Goal: Task Accomplishment & Management: Use online tool/utility

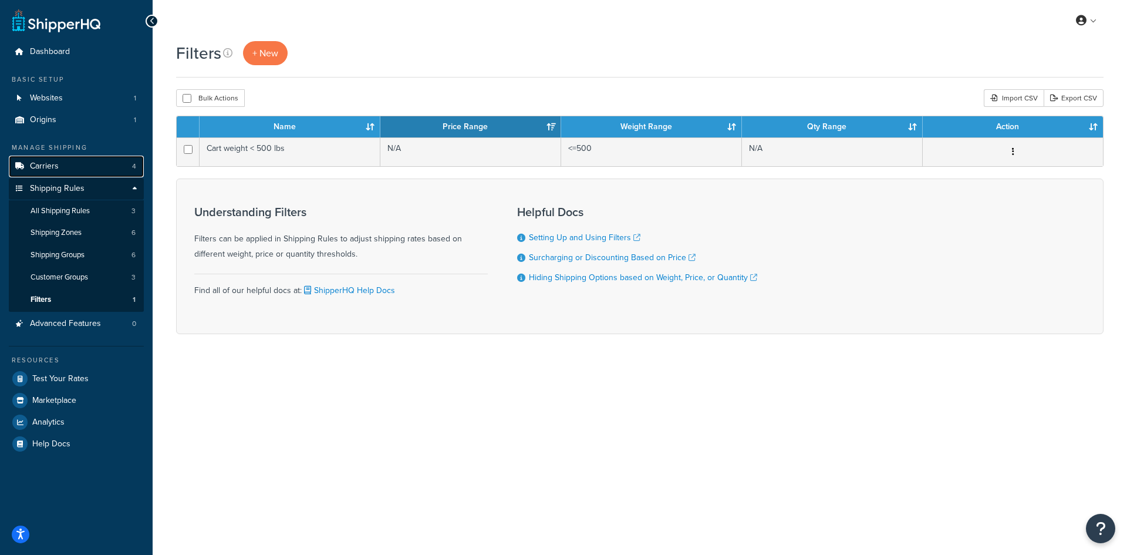
click at [57, 166] on span "Carriers" at bounding box center [44, 166] width 29 height 10
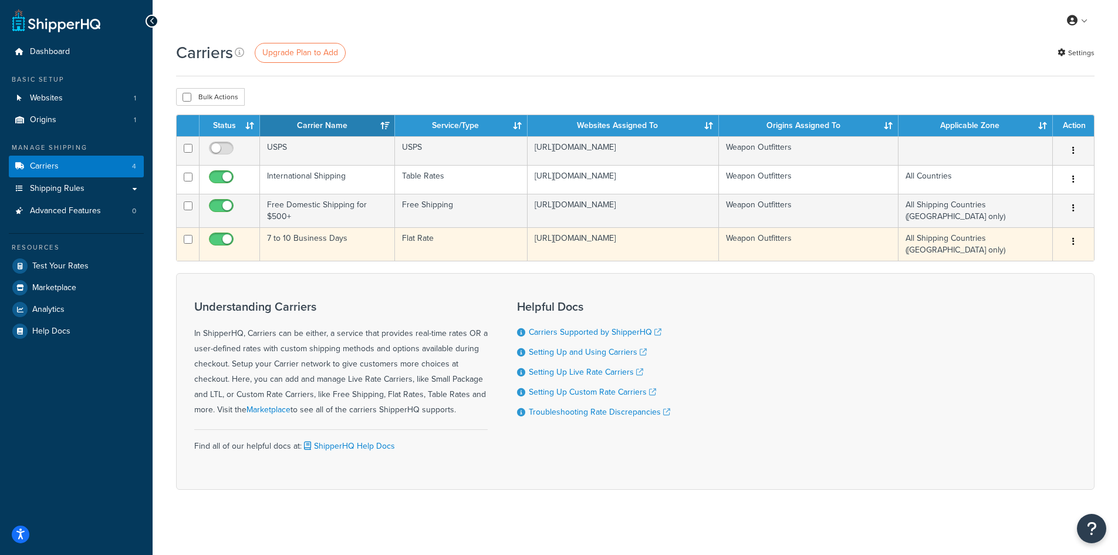
click at [1079, 249] on button "button" at bounding box center [1074, 242] width 16 height 19
click at [1025, 264] on link "Edit" at bounding box center [1026, 266] width 93 height 24
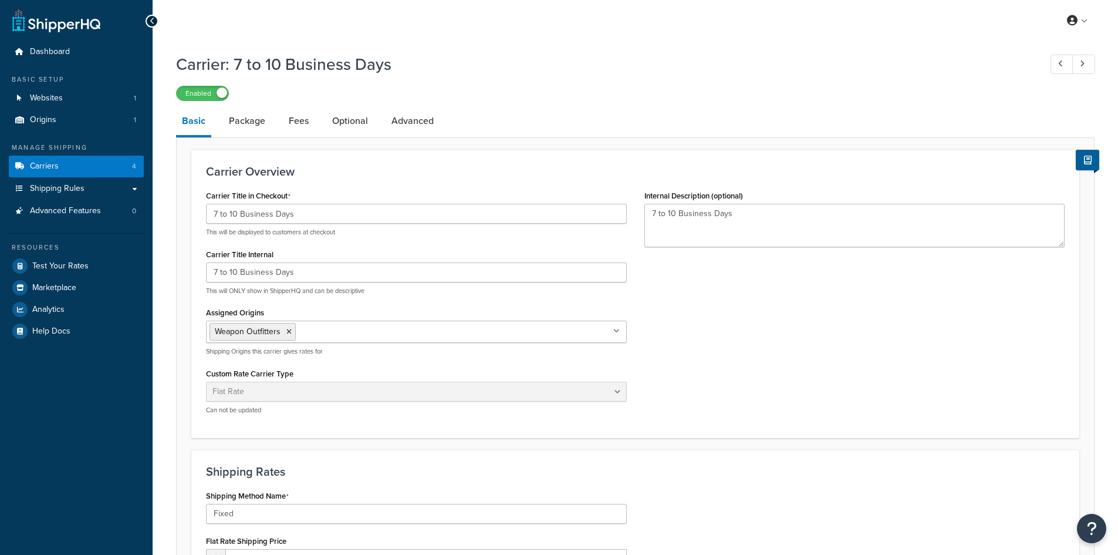
select select "flat"
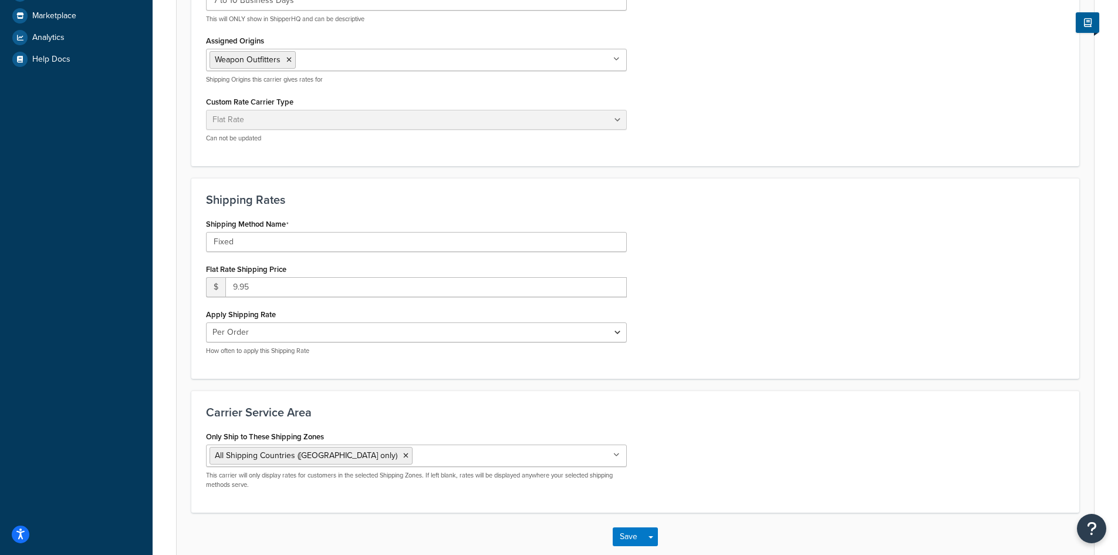
scroll to position [294, 0]
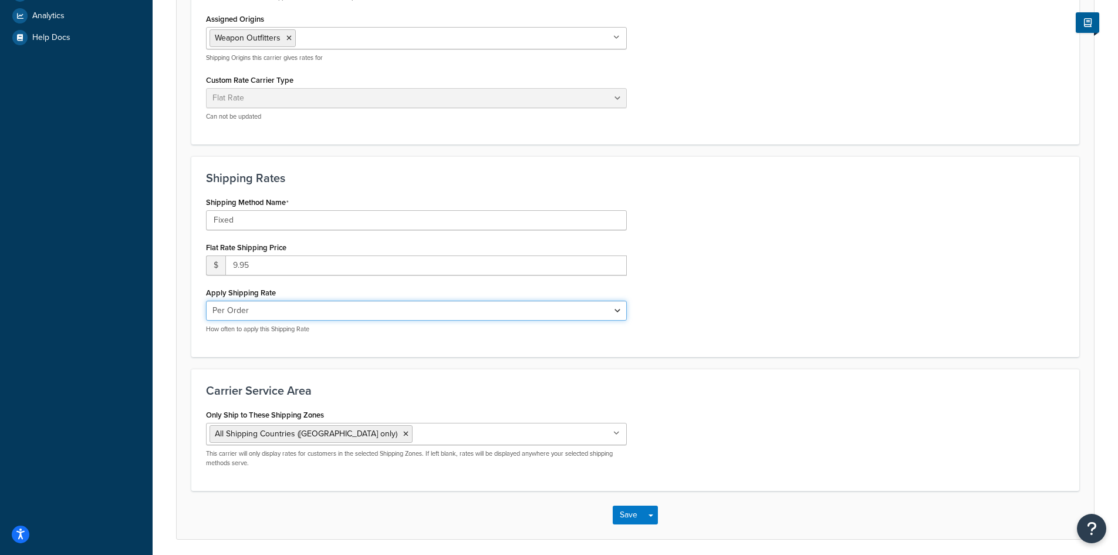
click at [260, 312] on select "Per Order Per Item Per Package" at bounding box center [416, 311] width 421 height 20
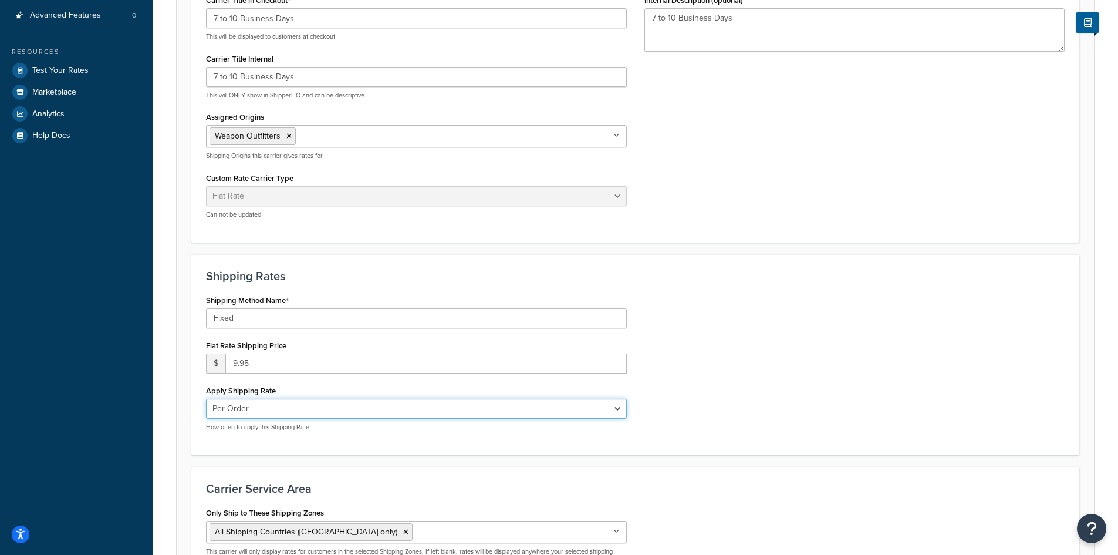
scroll to position [279, 0]
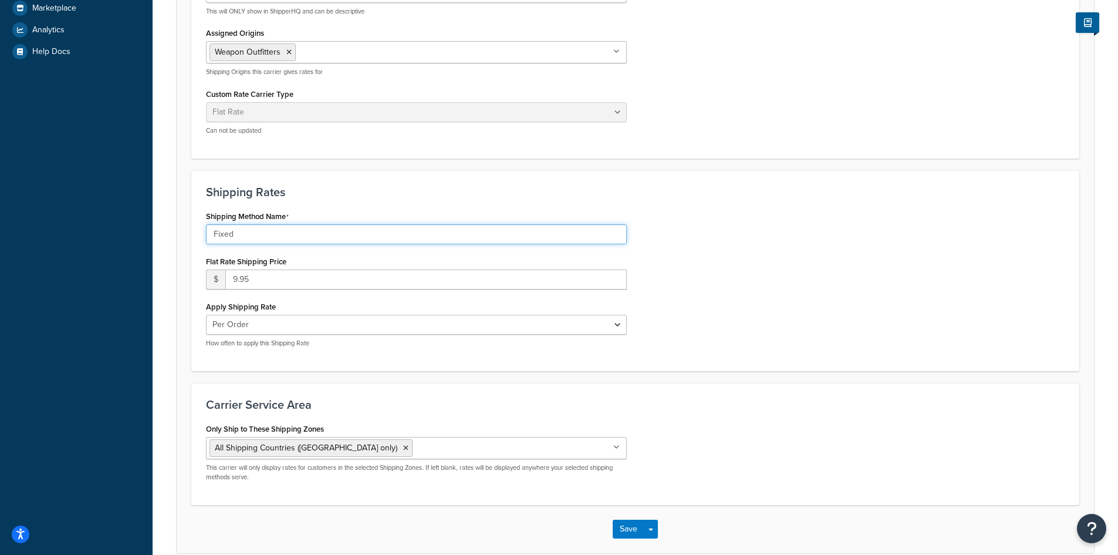
click at [188, 233] on form "Carrier Overview Carrier Title in Checkout 7 to 10 Business Days This will be d…" at bounding box center [636, 211] width 918 height 683
drag, startPoint x: 343, startPoint y: 208, endPoint x: 321, endPoint y: 221, distance: 25.0
click at [343, 208] on div "Shipping Method Name Fixed" at bounding box center [416, 226] width 421 height 36
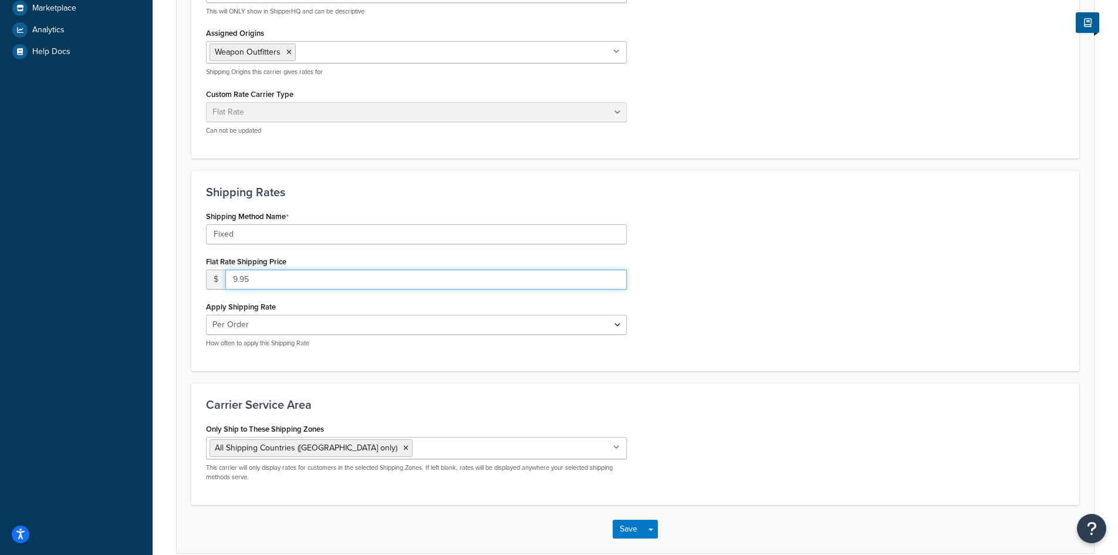
drag, startPoint x: 250, startPoint y: 276, endPoint x: 224, endPoint y: 276, distance: 25.8
click at [224, 276] on div "$ 9.95" at bounding box center [416, 279] width 421 height 20
click at [266, 320] on select "Per Order Per Item Per Package" at bounding box center [416, 325] width 421 height 20
click at [268, 324] on select "Per Order Per Item Per Package" at bounding box center [416, 325] width 421 height 20
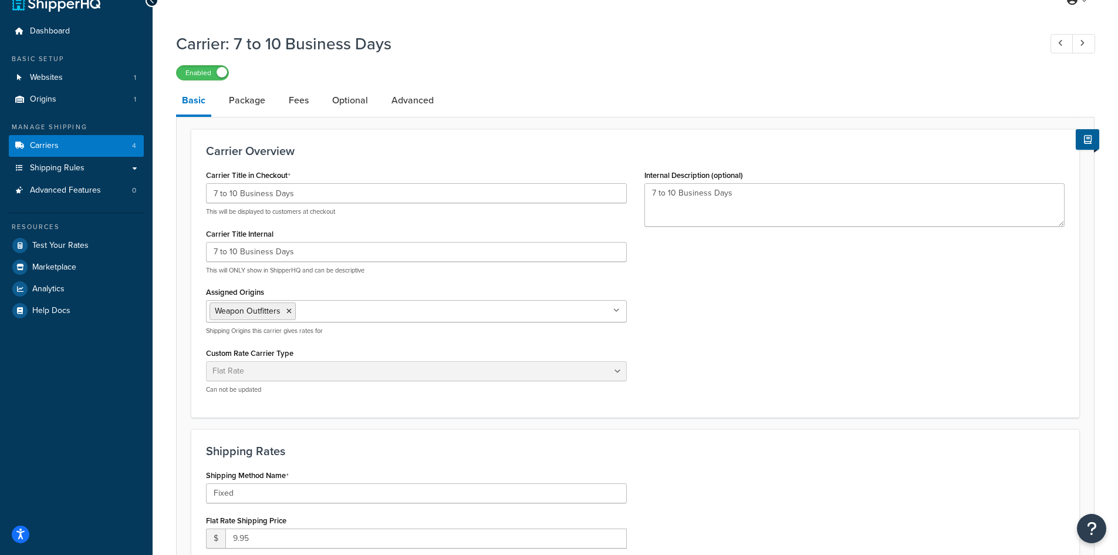
scroll to position [0, 0]
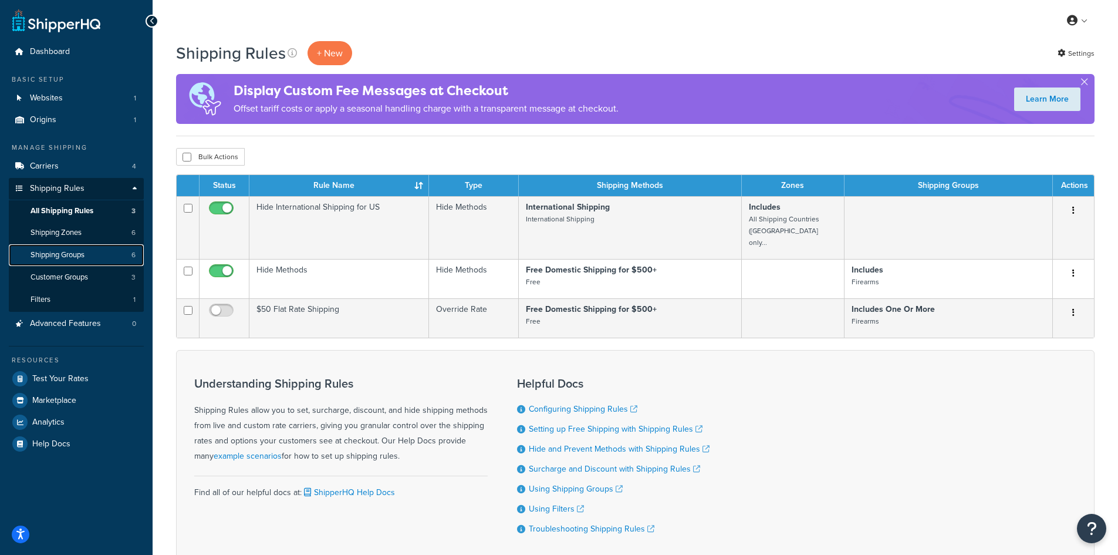
click at [71, 254] on span "Shipping Groups" at bounding box center [58, 255] width 54 height 10
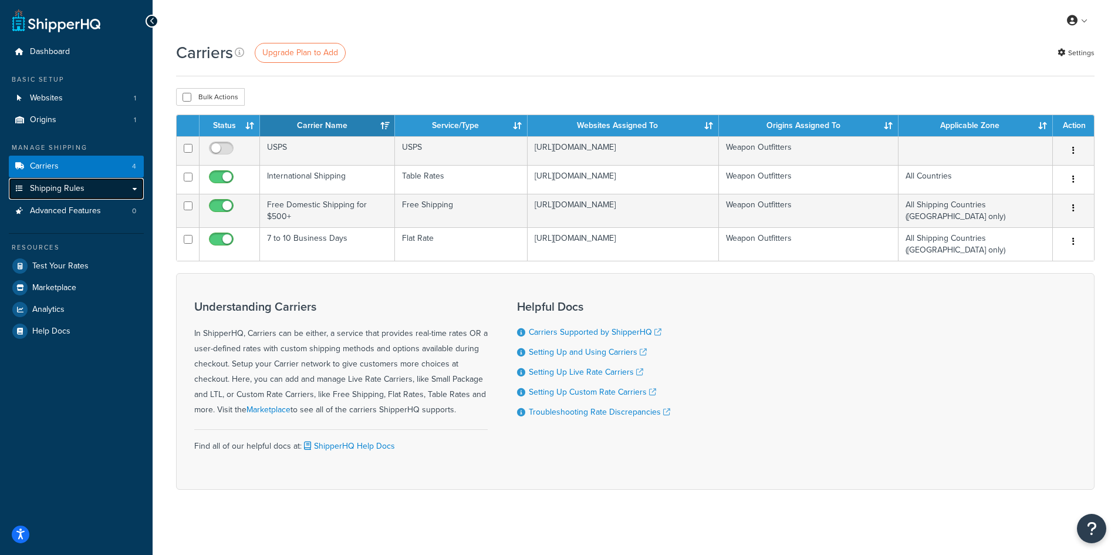
click at [87, 191] on link "Shipping Rules" at bounding box center [76, 189] width 135 height 22
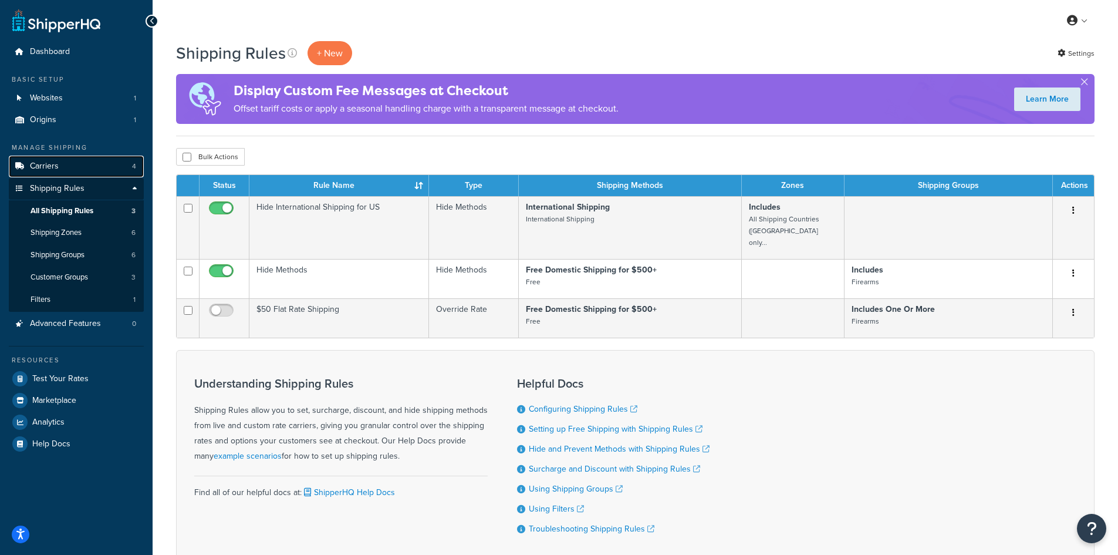
click at [49, 173] on link "Carriers 4" at bounding box center [76, 167] width 135 height 22
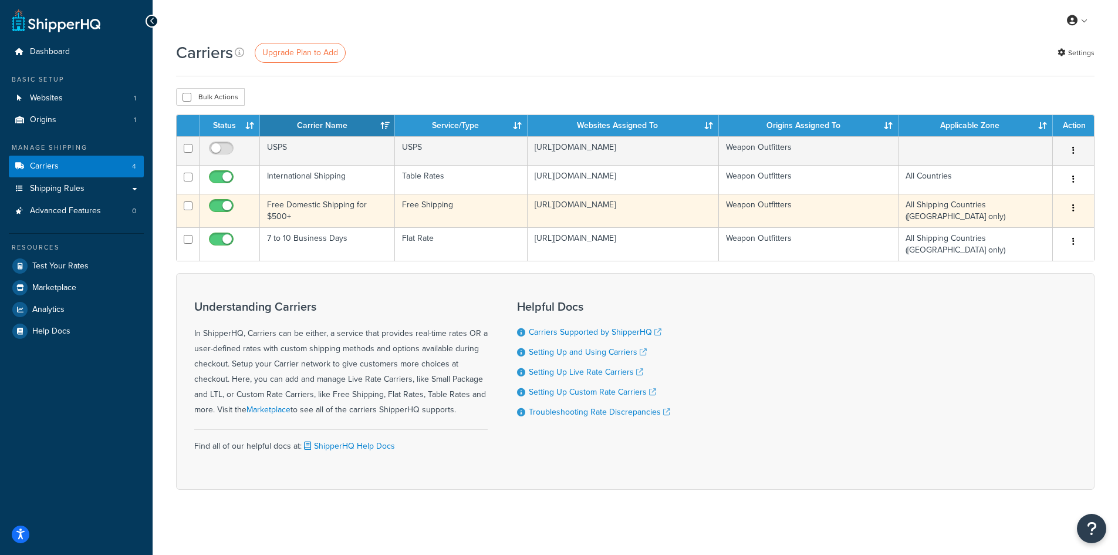
click at [312, 207] on td "Free Domestic Shipping for $500+" at bounding box center [327, 210] width 135 height 33
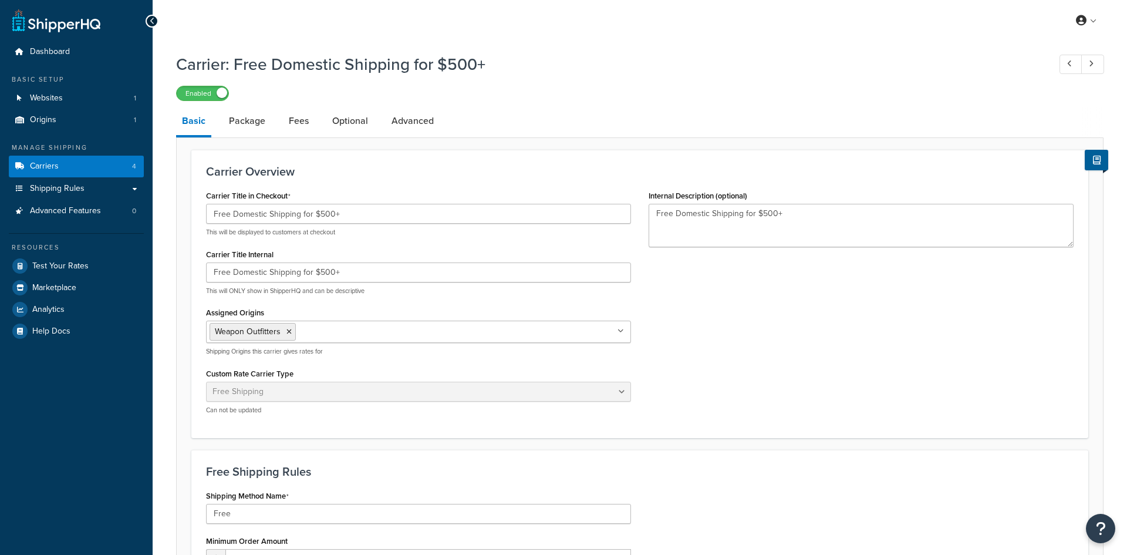
select select "free"
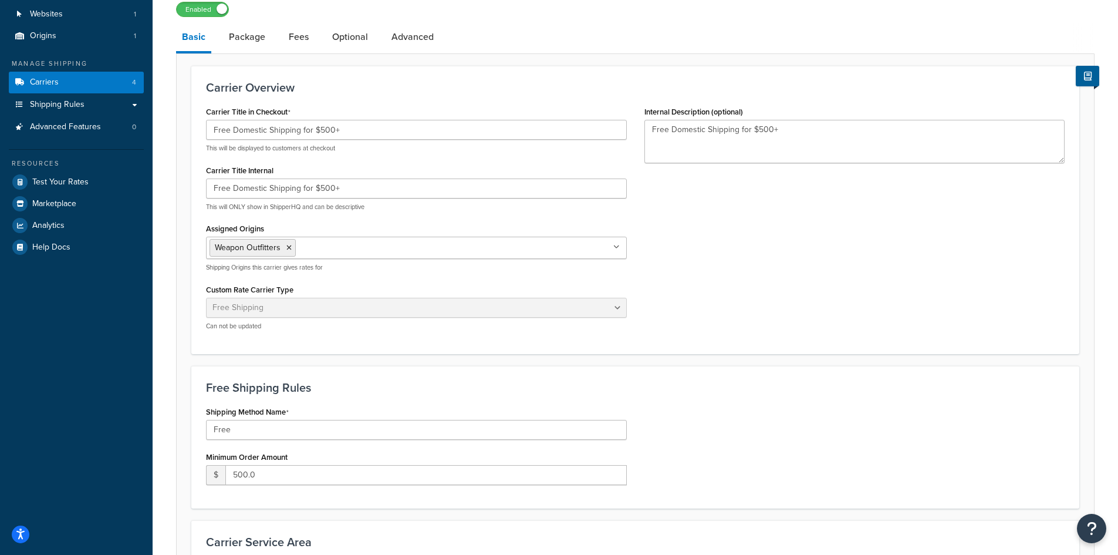
scroll to position [45, 0]
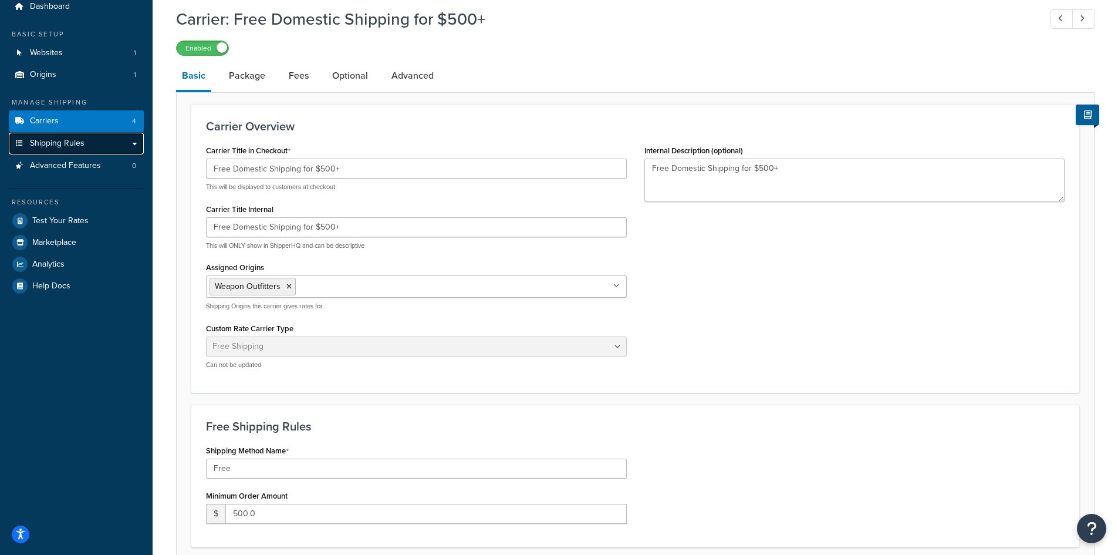
click at [61, 147] on span "Shipping Rules" at bounding box center [57, 144] width 55 height 10
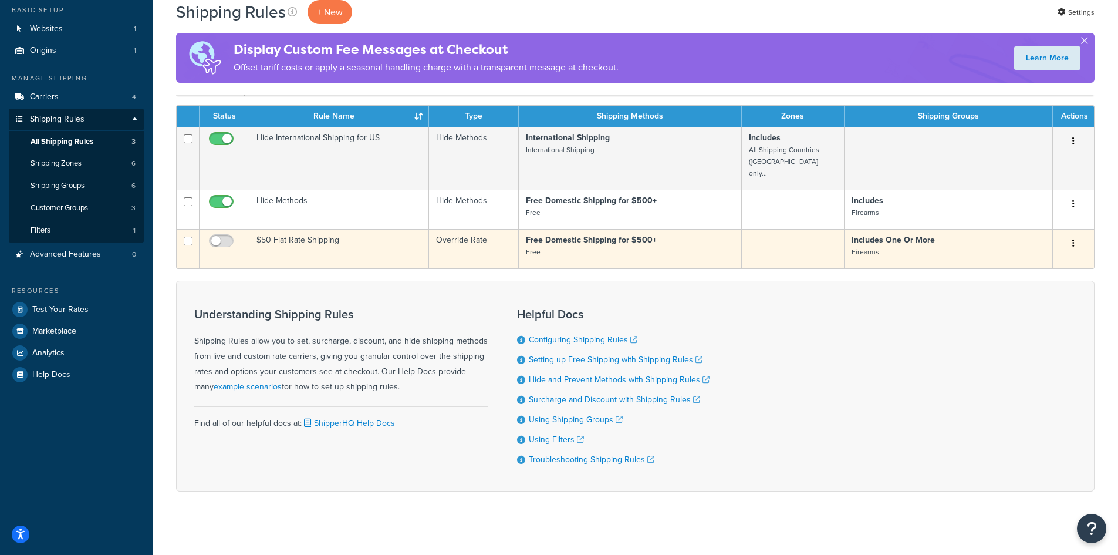
click at [386, 232] on td "$50 Flat Rate Shipping" at bounding box center [340, 248] width 180 height 39
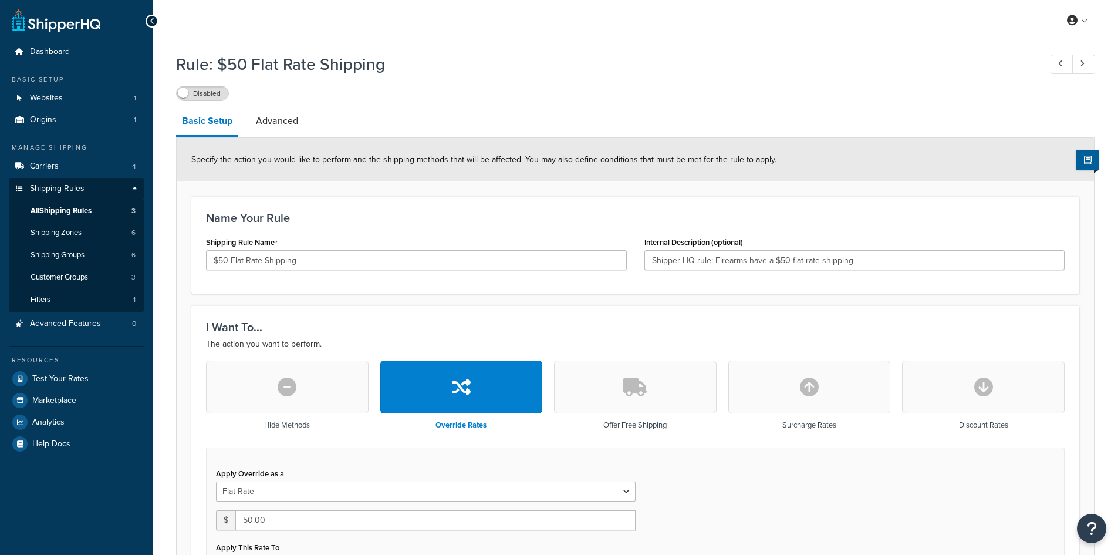
select select "SHIPPING_GROUP"
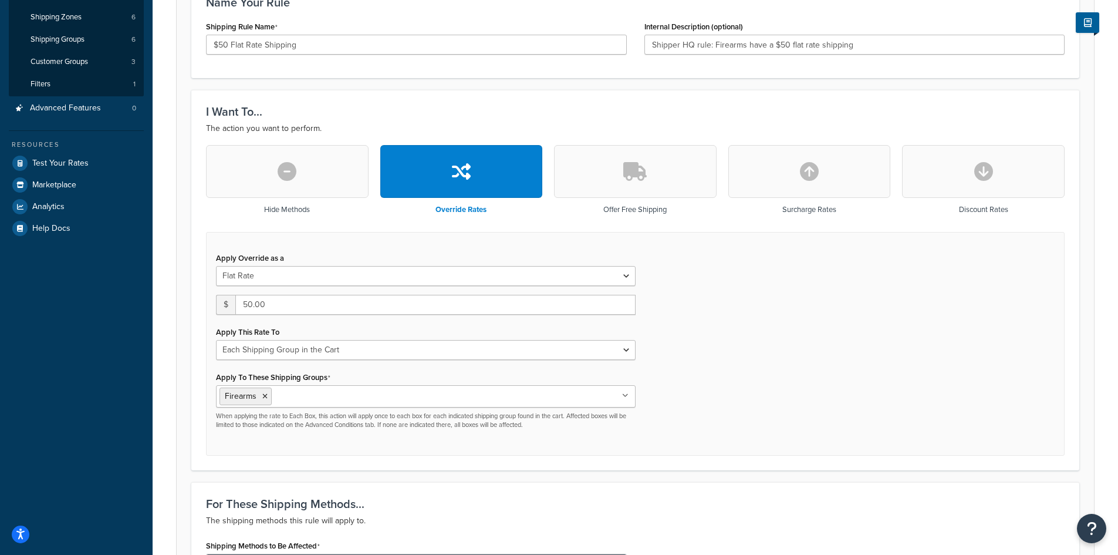
scroll to position [176, 0]
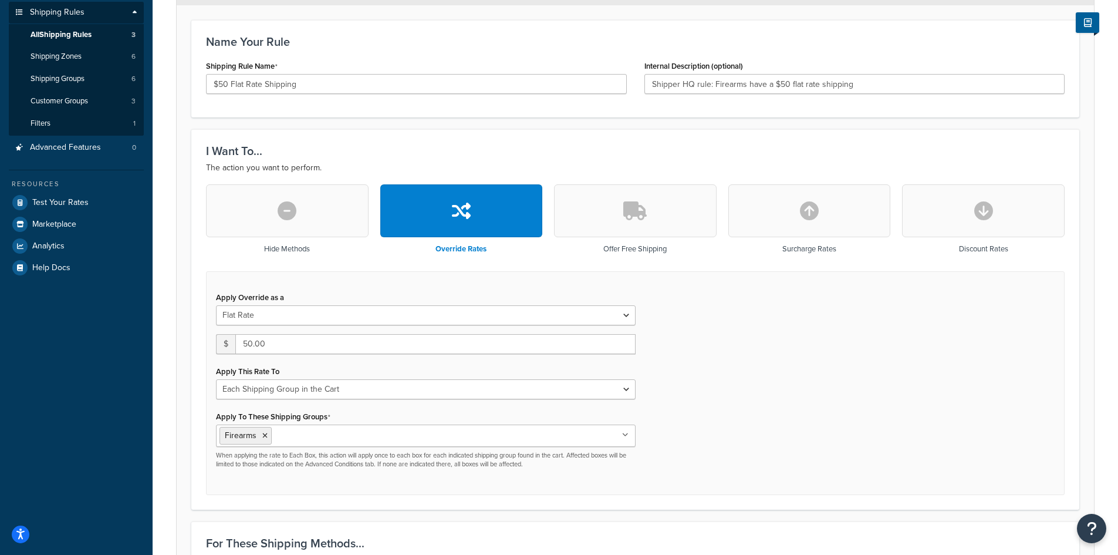
click at [817, 218] on icon "button" at bounding box center [809, 210] width 19 height 19
type input "0"
select select "CART"
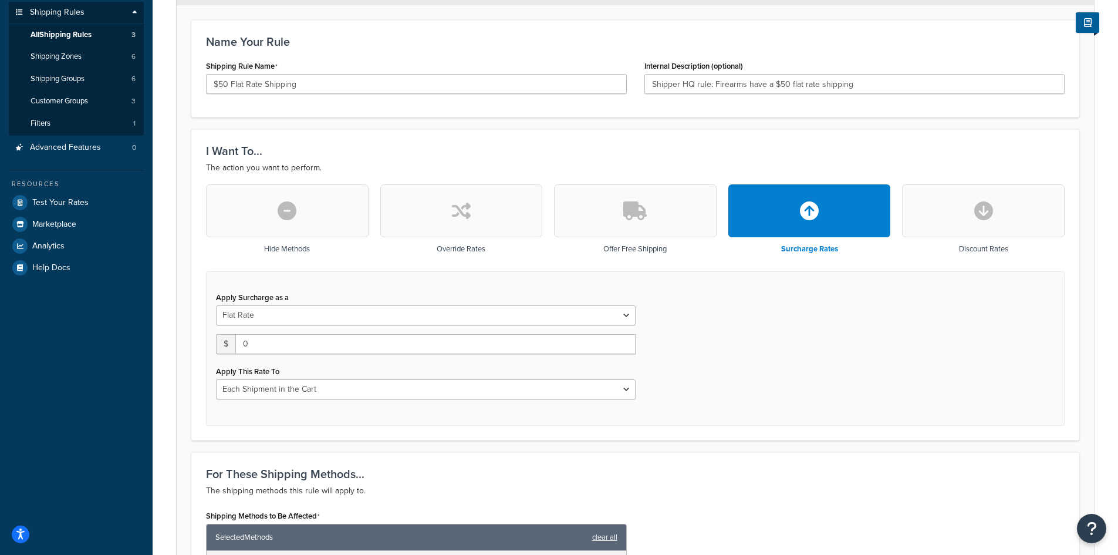
click at [964, 201] on button "button" at bounding box center [983, 210] width 163 height 53
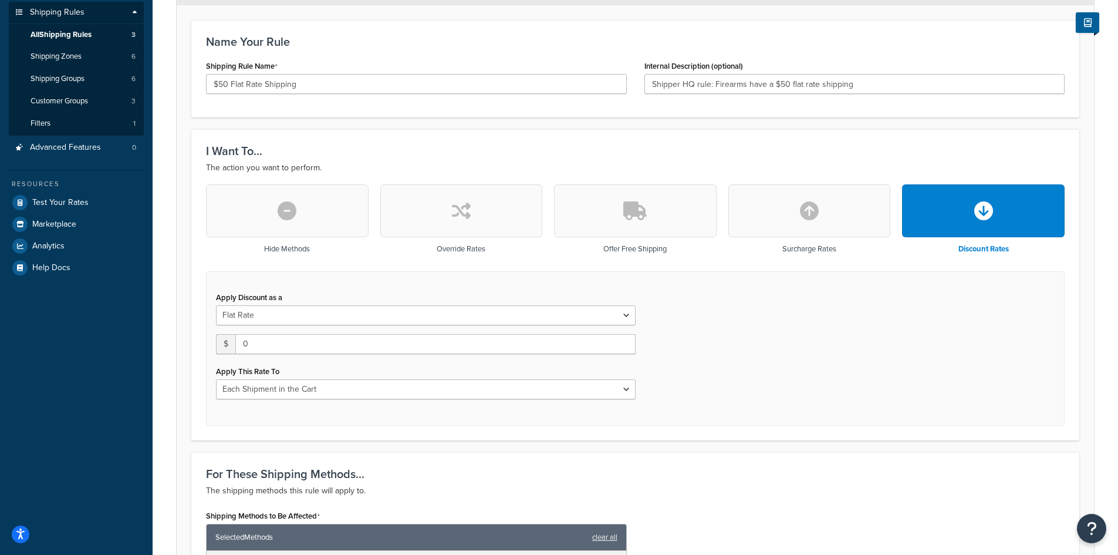
click at [625, 209] on icon "button" at bounding box center [635, 210] width 23 height 19
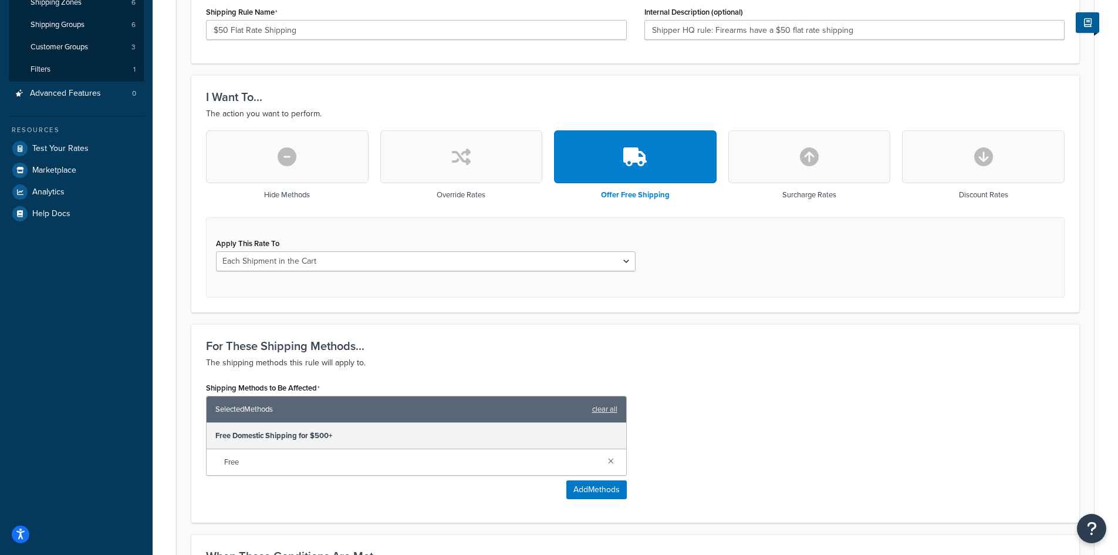
scroll to position [235, 0]
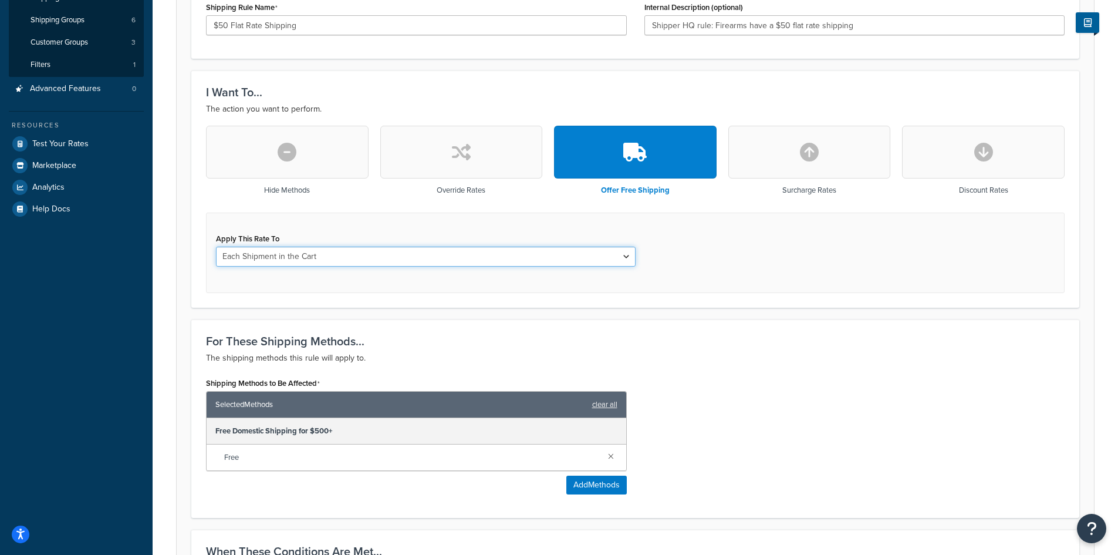
click at [296, 258] on select "Each Shipment in the Cart Each Shipping Group in the Cart Each Item within a Sh…" at bounding box center [426, 257] width 420 height 20
click at [216, 247] on select "Each Shipment in the Cart Each Shipping Group in the Cart Each Item within a Sh…" at bounding box center [426, 257] width 420 height 20
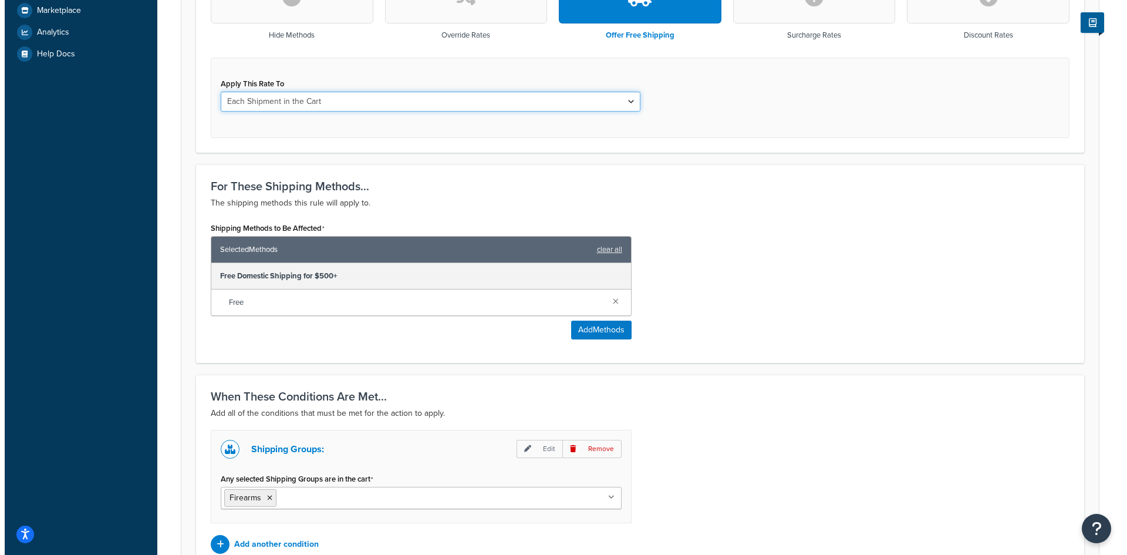
scroll to position [395, 0]
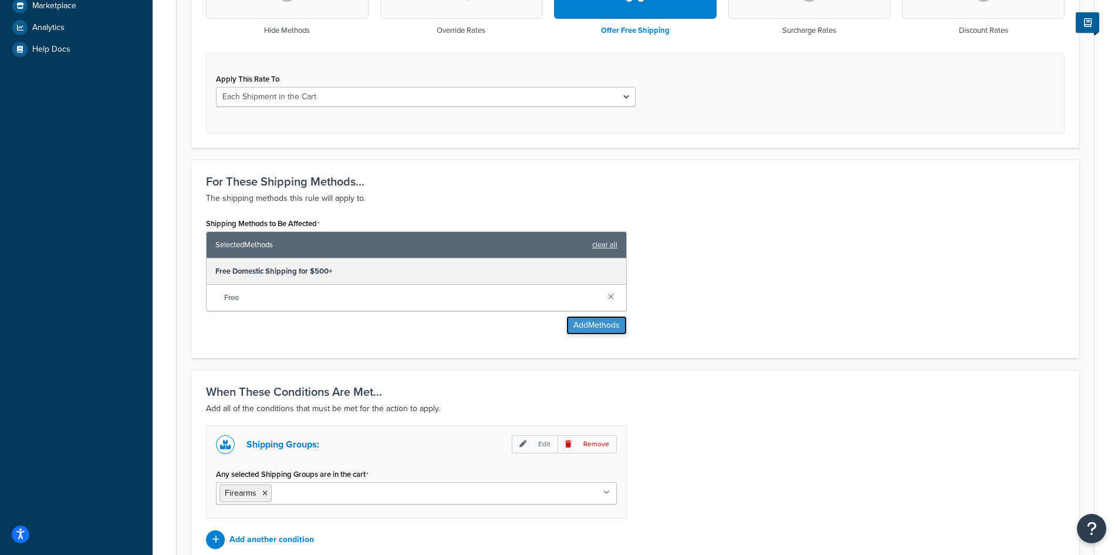
click at [588, 332] on button "Add Methods" at bounding box center [597, 325] width 60 height 19
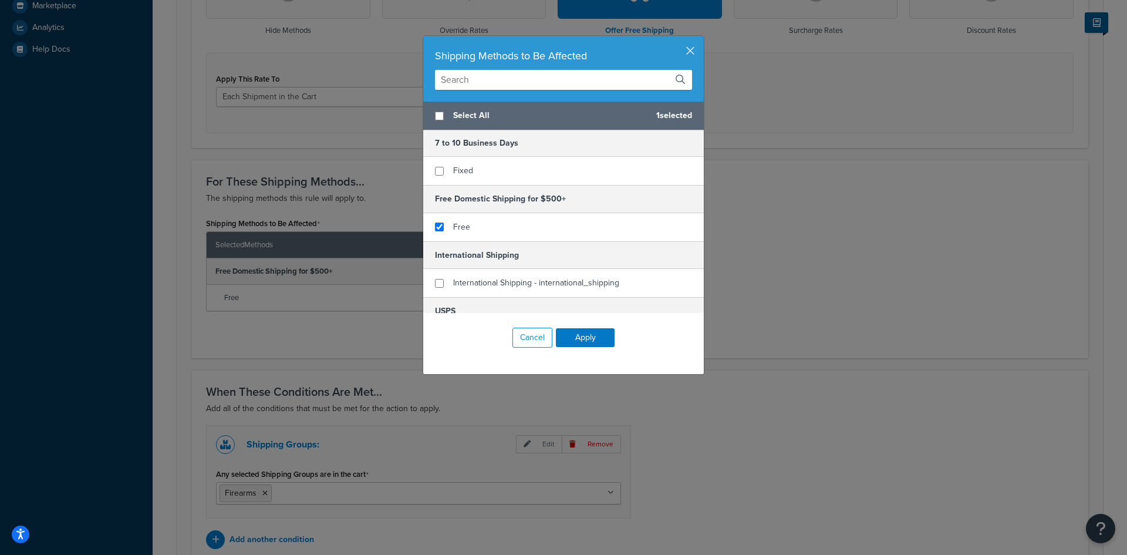
scroll to position [0, 0]
drag, startPoint x: 436, startPoint y: 171, endPoint x: 481, endPoint y: 219, distance: 66.0
click at [436, 171] on input "checkbox" at bounding box center [439, 171] width 9 height 9
checkbox input "true"
click at [435, 230] on input "checkbox" at bounding box center [439, 227] width 9 height 9
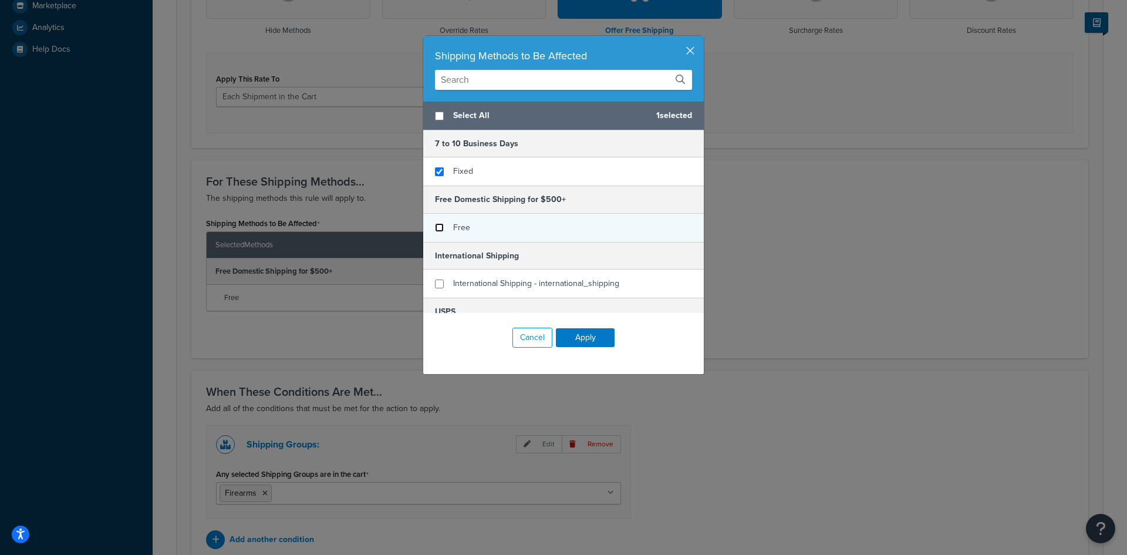
checkbox input "false"
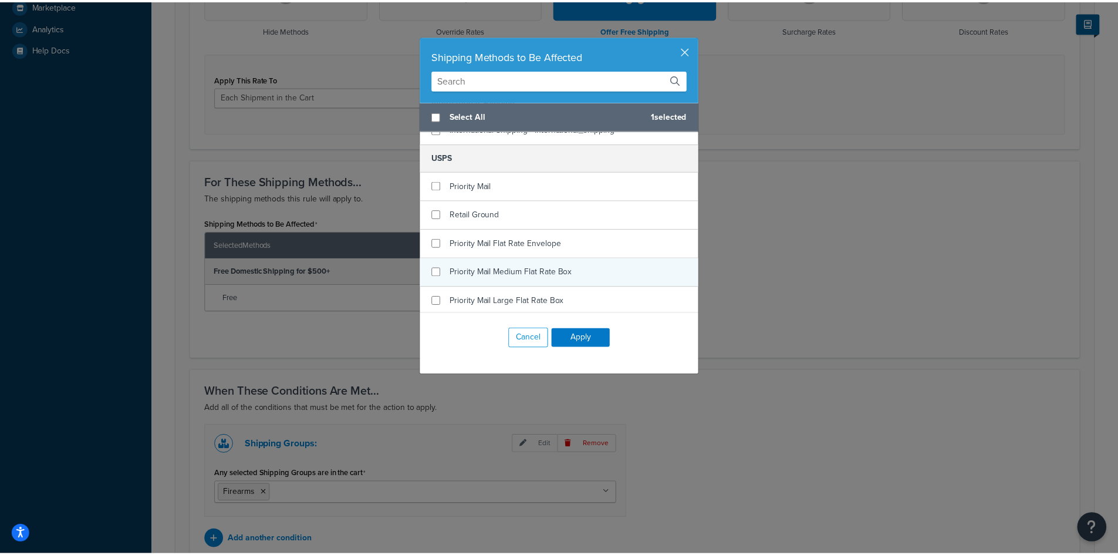
scroll to position [176, 0]
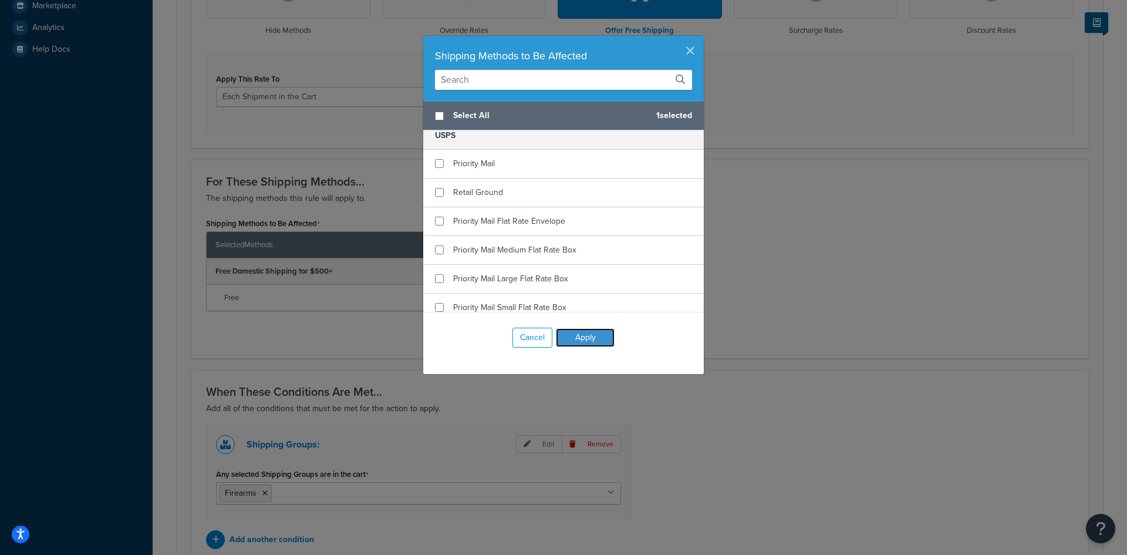
drag, startPoint x: 589, startPoint y: 335, endPoint x: 618, endPoint y: 328, distance: 29.6
click at [589, 335] on button "Apply" at bounding box center [585, 337] width 59 height 19
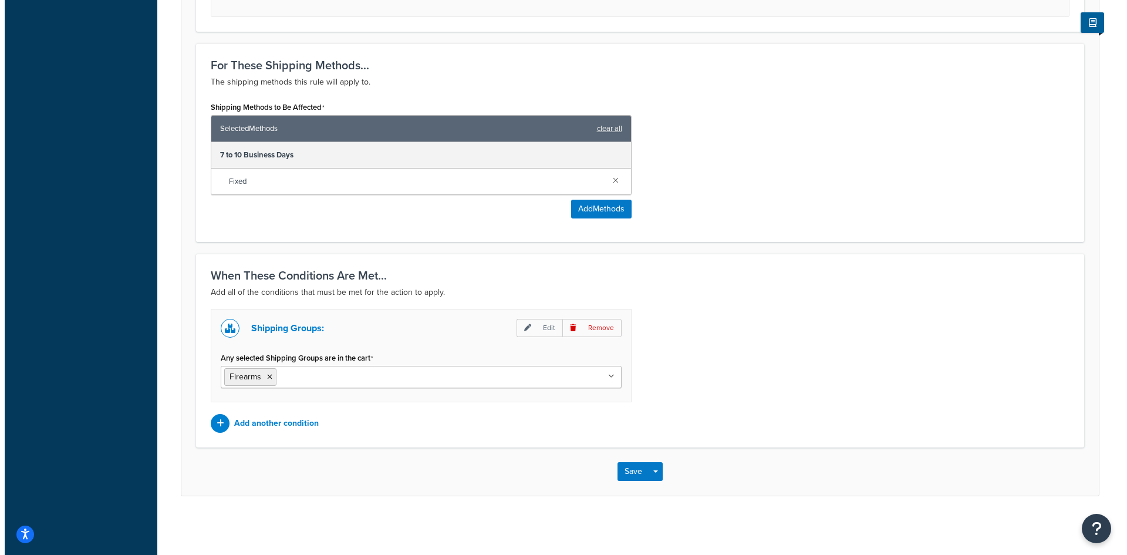
scroll to position [512, 0]
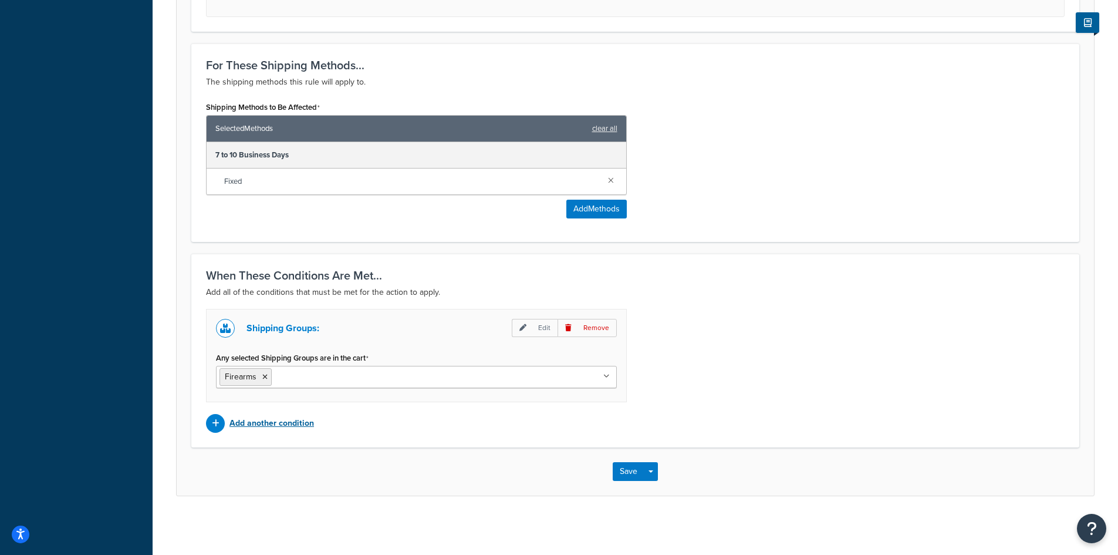
click at [260, 424] on p "Add another condition" at bounding box center [272, 423] width 85 height 16
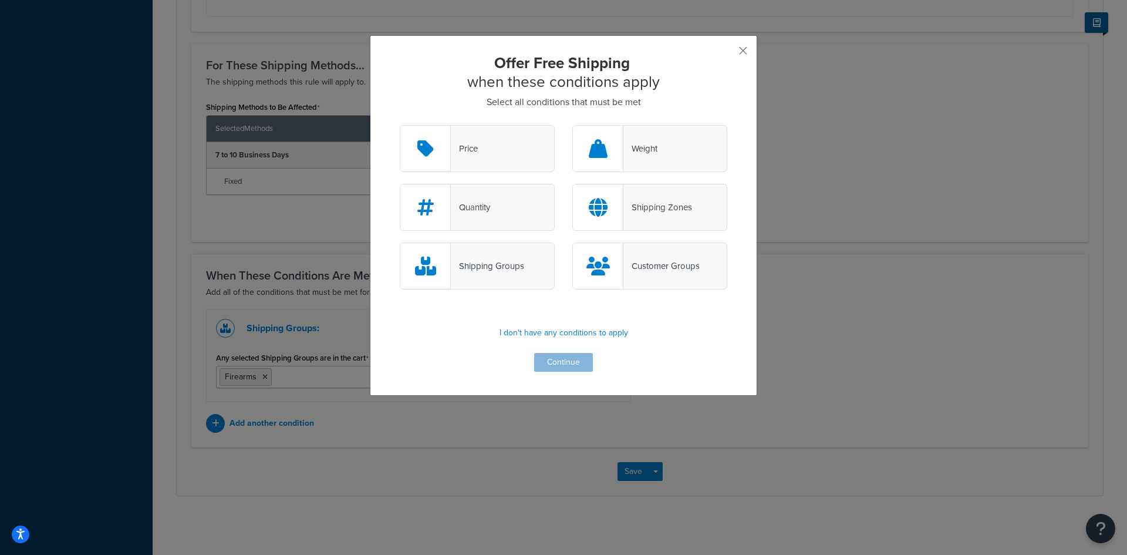
click at [498, 268] on div "Shipping Groups" at bounding box center [487, 266] width 73 height 16
click at [0, 0] on input "Shipping Groups" at bounding box center [0, 0] width 0 height 0
click at [562, 362] on button "Continue" at bounding box center [563, 362] width 59 height 19
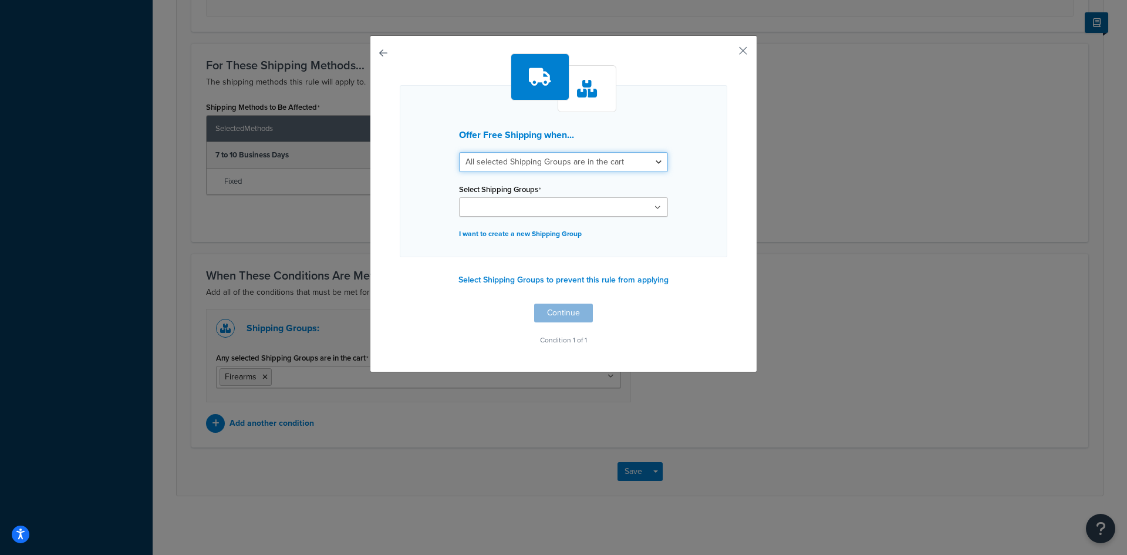
click at [558, 153] on select "All selected Shipping Groups are in the cart Any selected Shipping Groups are i…" at bounding box center [563, 162] width 209 height 20
click at [728, 171] on div "Offer Free Shipping when... All selected Shipping Groups are in the cart Any se…" at bounding box center [564, 203] width 388 height 337
